Goal: Information Seeking & Learning: Learn about a topic

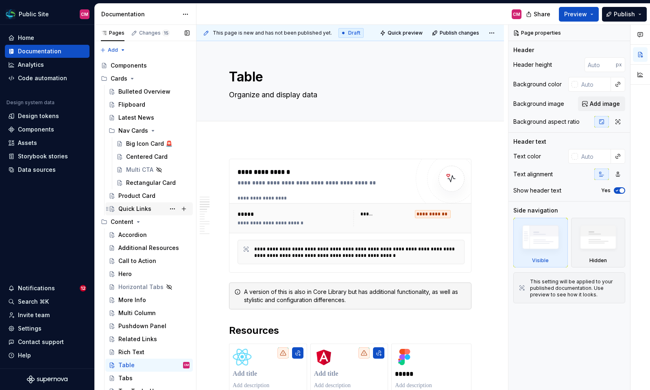
scroll to position [518, 0]
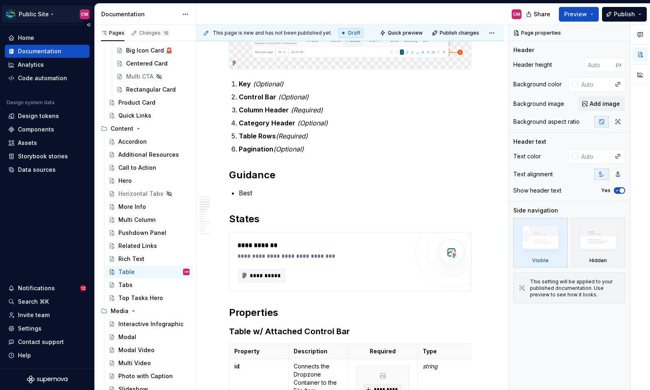
click at [39, 17] on html "Public Site CM Home Documentation Analytics Code automation Design system data …" at bounding box center [325, 195] width 650 height 390
click at [62, 11] on html "Public Site CM Home Documentation Analytics Code automation Design system data …" at bounding box center [325, 195] width 650 height 390
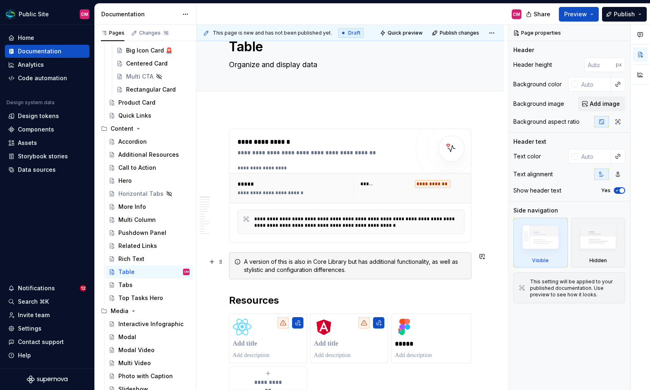
scroll to position [33, 0]
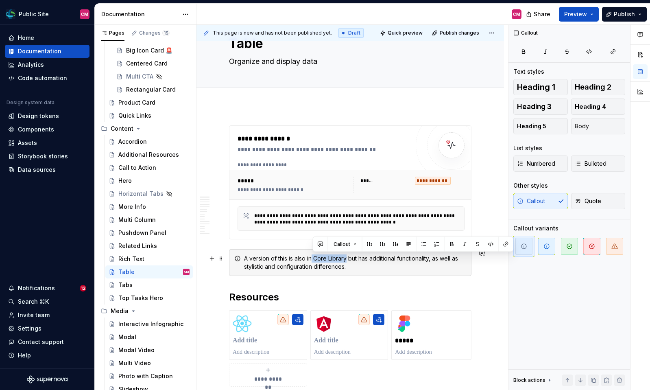
drag, startPoint x: 348, startPoint y: 257, endPoint x: 313, endPoint y: 257, distance: 34.6
click at [313, 257] on div "A version of this is also in Core Library but has additional functionality, as …" at bounding box center [355, 262] width 222 height 16
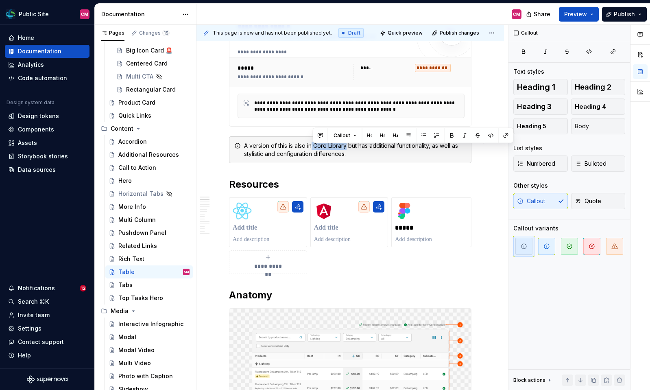
scroll to position [147, 0]
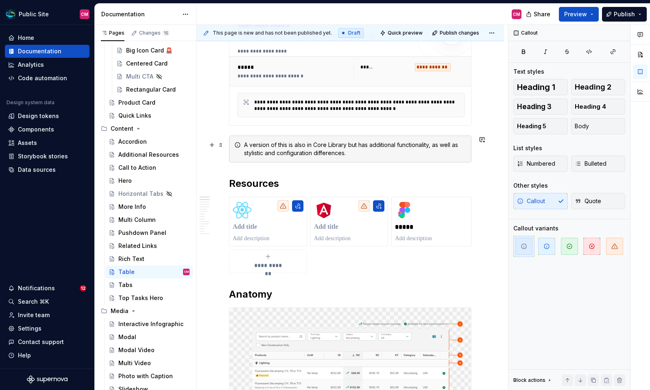
click at [304, 154] on div "A version of this is also in Core Library but has additional functionality, as …" at bounding box center [355, 149] width 222 height 16
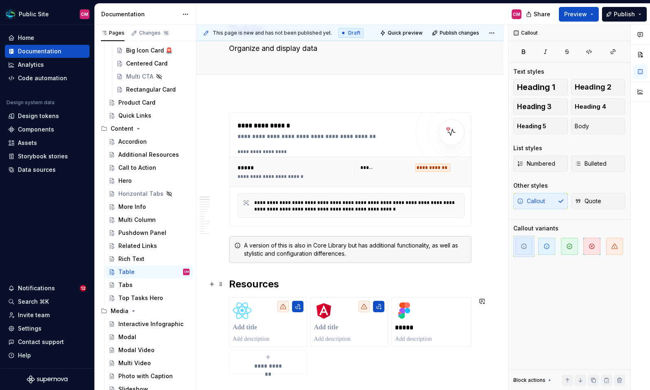
scroll to position [0, 0]
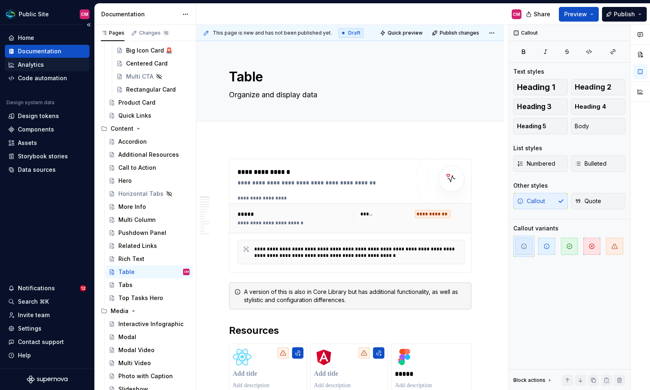
click at [48, 61] on div "Analytics" at bounding box center [47, 65] width 78 height 8
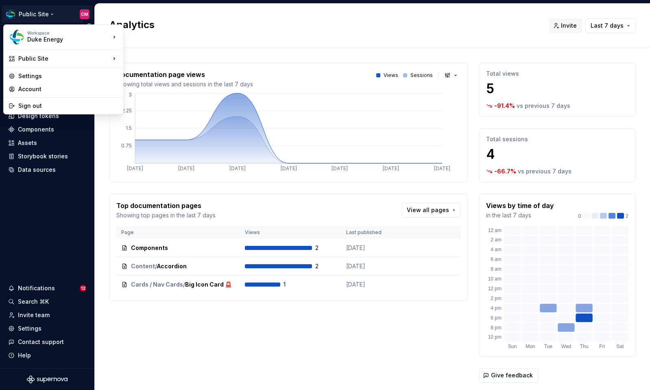
click at [41, 11] on html "Public Site CM Home Documentation Analytics Code automation Design system data …" at bounding box center [325, 195] width 650 height 390
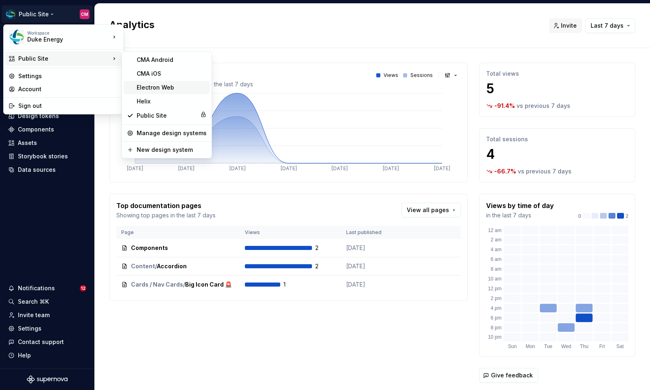
click at [165, 83] on div "Electron Web" at bounding box center [172, 87] width 70 height 8
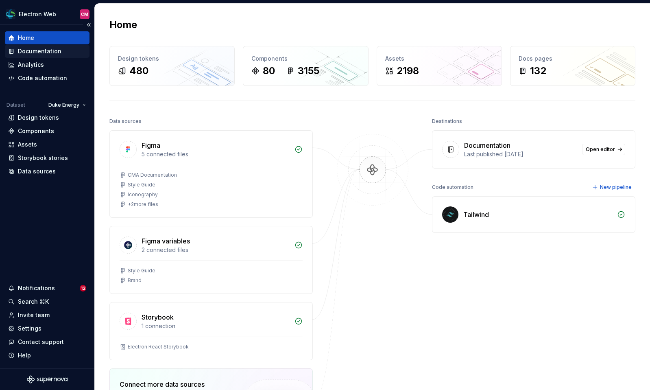
click at [47, 51] on div "Documentation" at bounding box center [40, 51] width 44 height 8
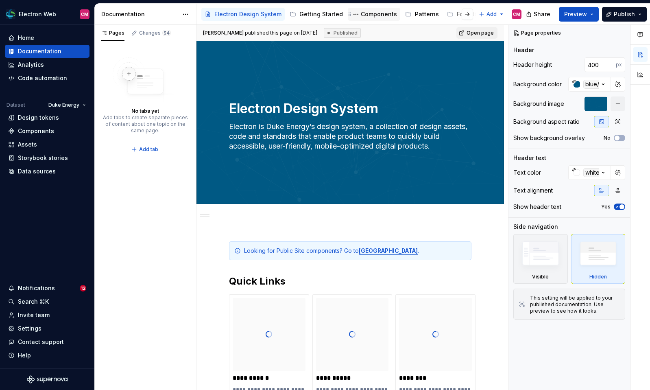
click at [361, 18] on div "Components" at bounding box center [379, 14] width 36 height 8
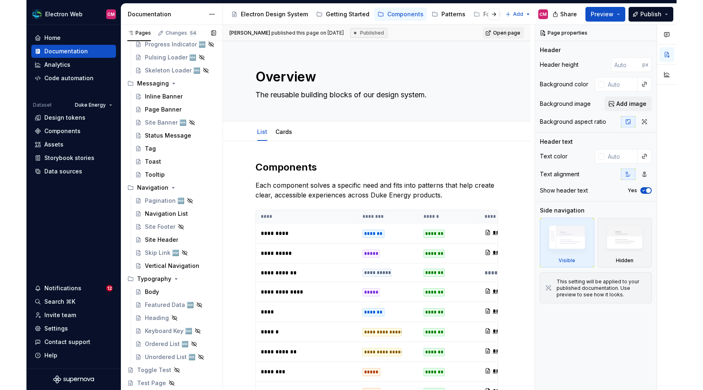
scroll to position [921, 0]
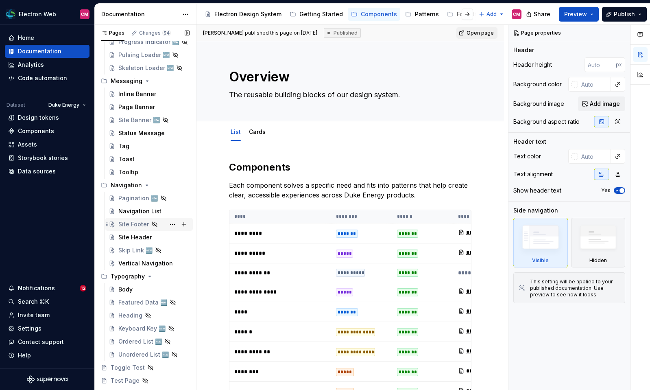
click at [138, 226] on div "Site Footer" at bounding box center [133, 224] width 30 height 8
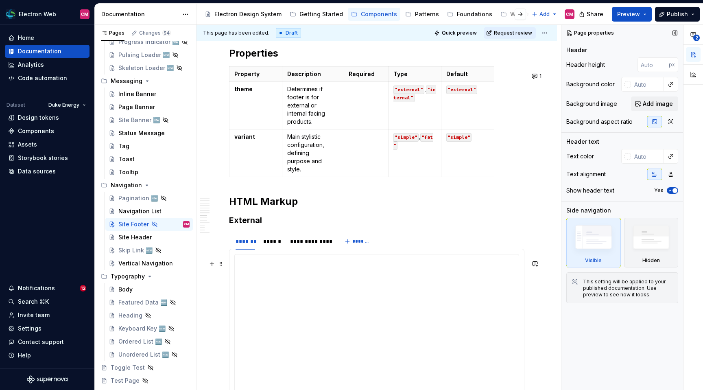
scroll to position [1887, 0]
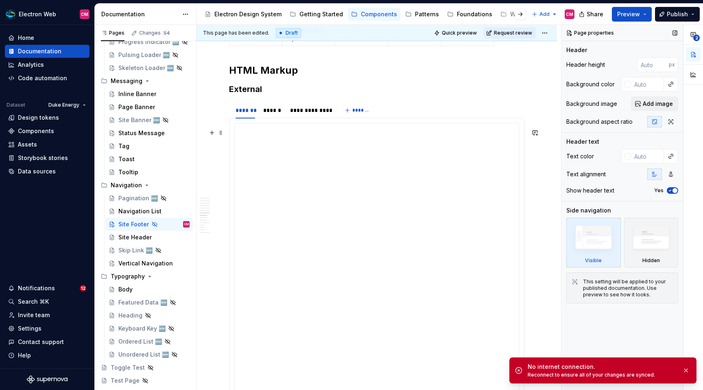
type textarea "*"
